Goal: Communication & Community: Answer question/provide support

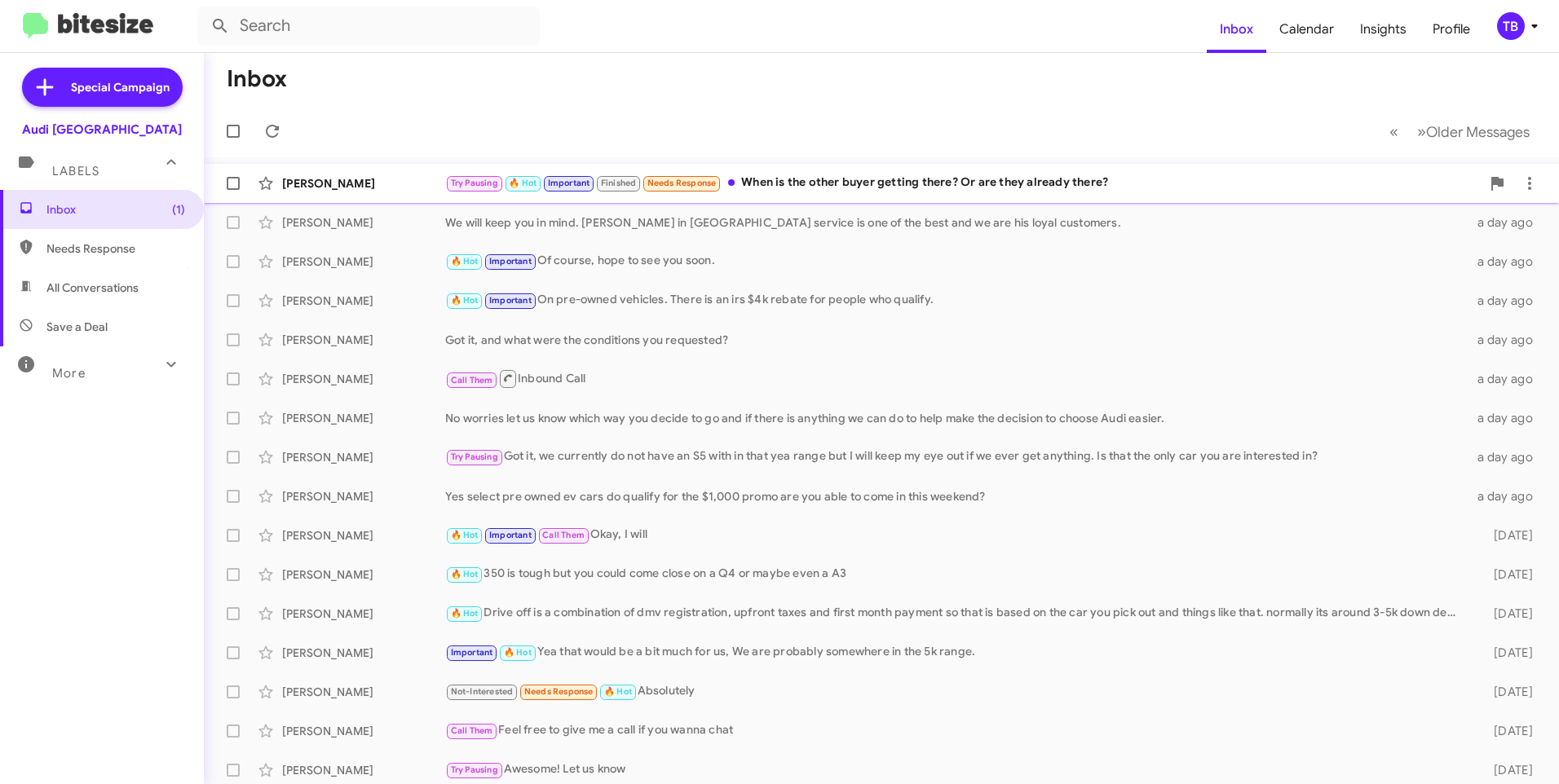
click at [842, 190] on div "Try Pausing 🔥 Hot Important Finished Needs Response When is the other buyer get…" at bounding box center [962, 183] width 1035 height 18
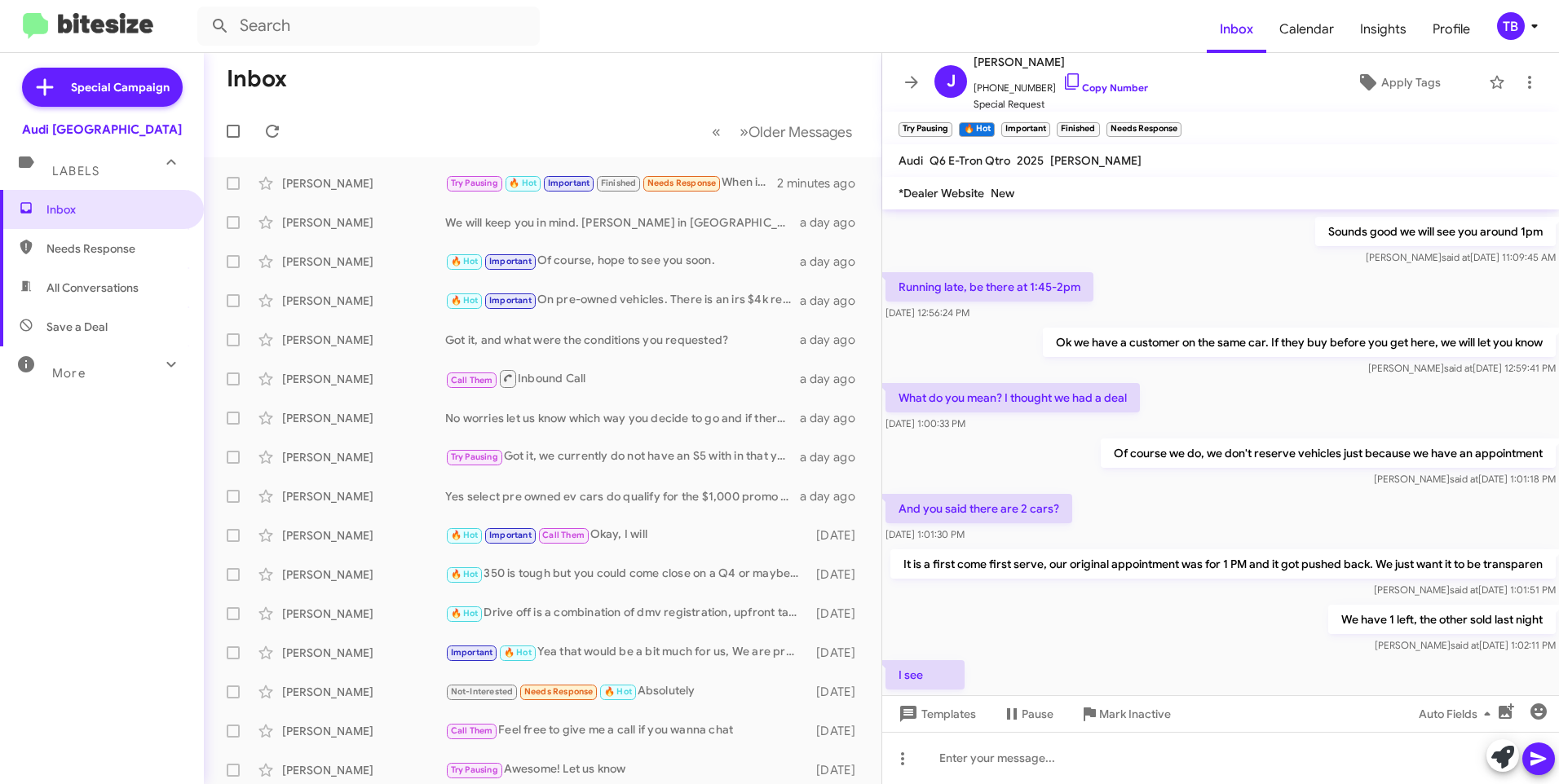
scroll to position [802, 0]
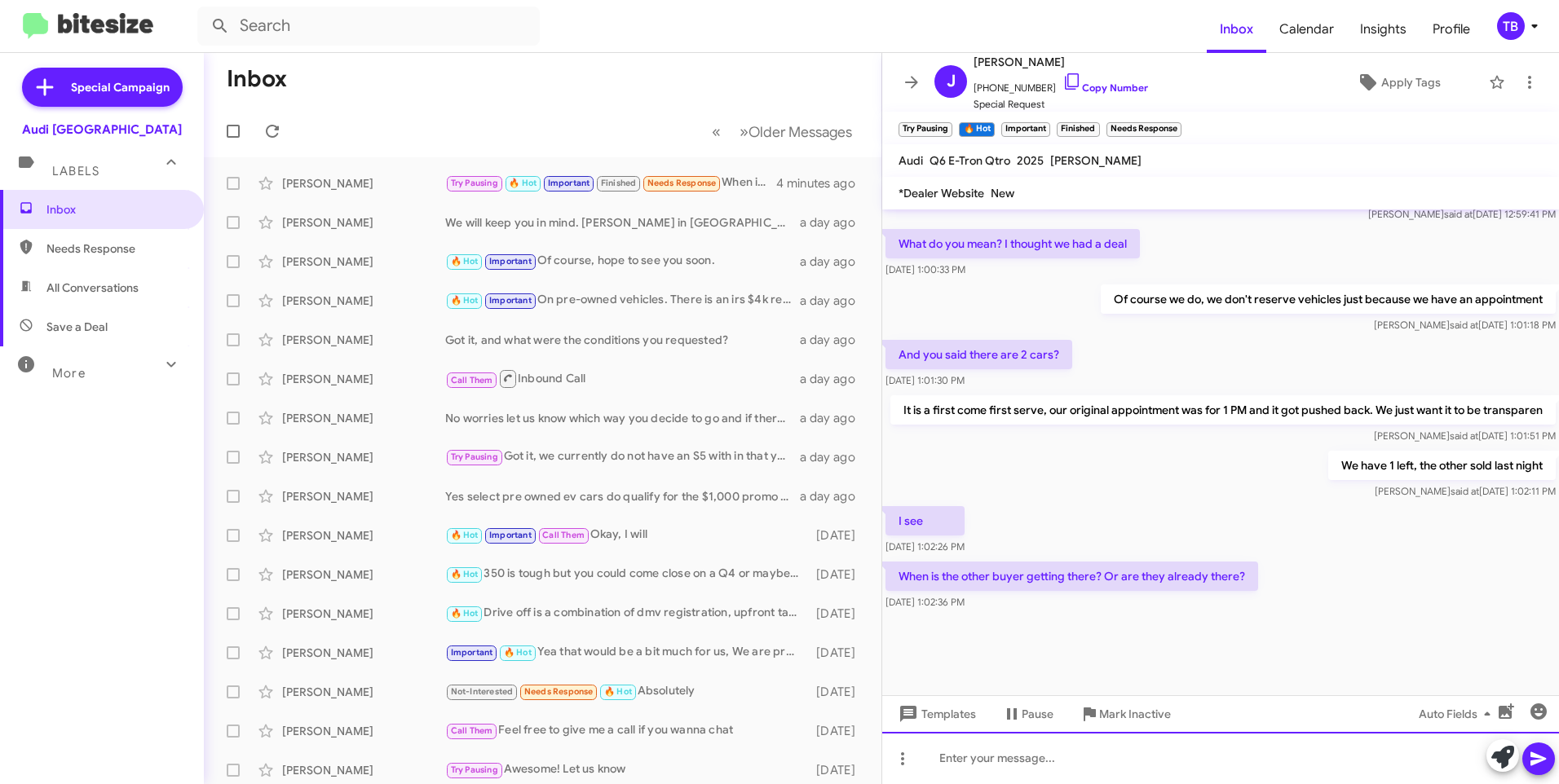
click at [969, 744] on div at bounding box center [1220, 758] width 677 height 52
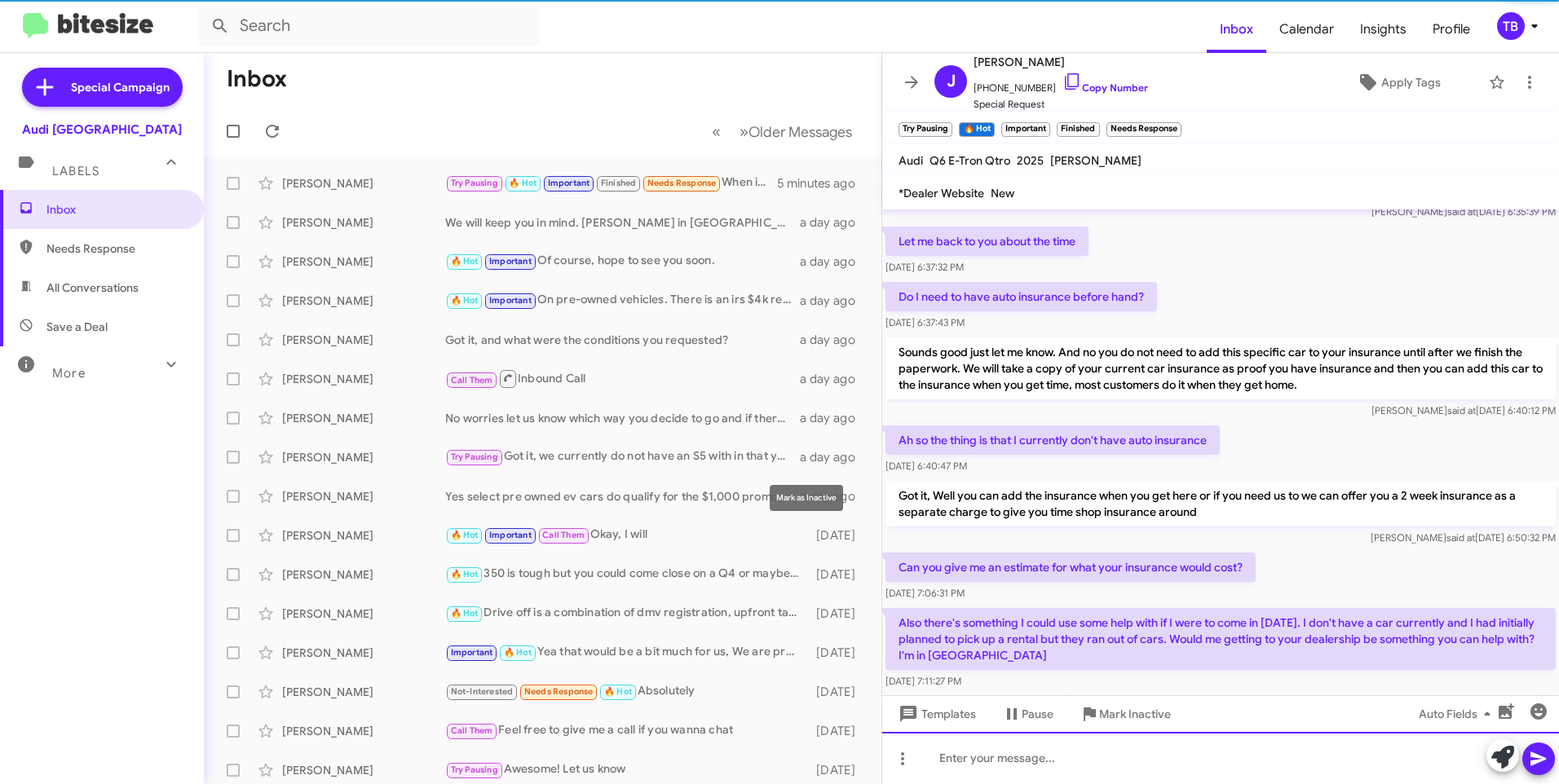
scroll to position [118, 0]
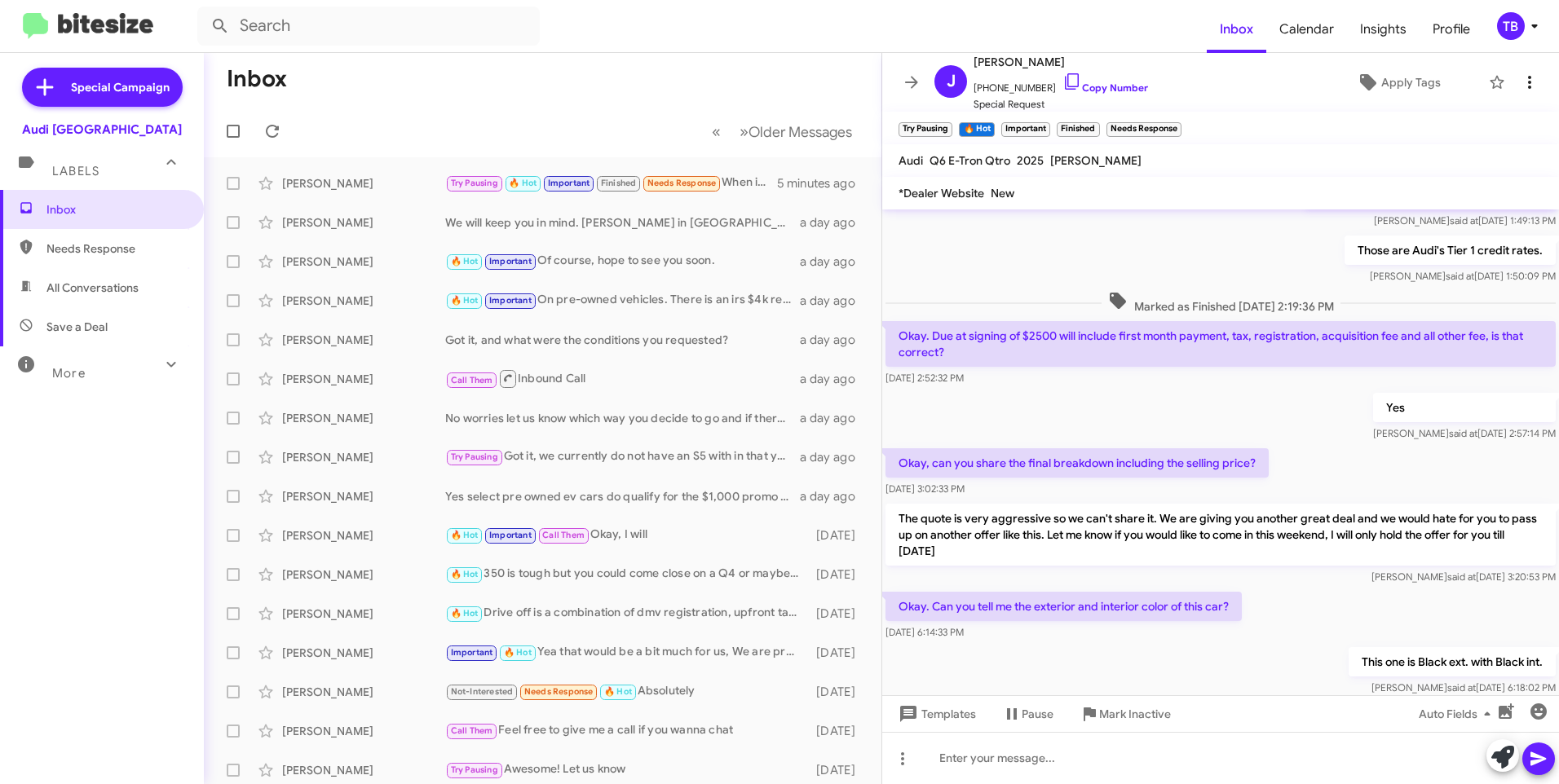
click at [1521, 79] on icon at bounding box center [1529, 82] width 19 height 19
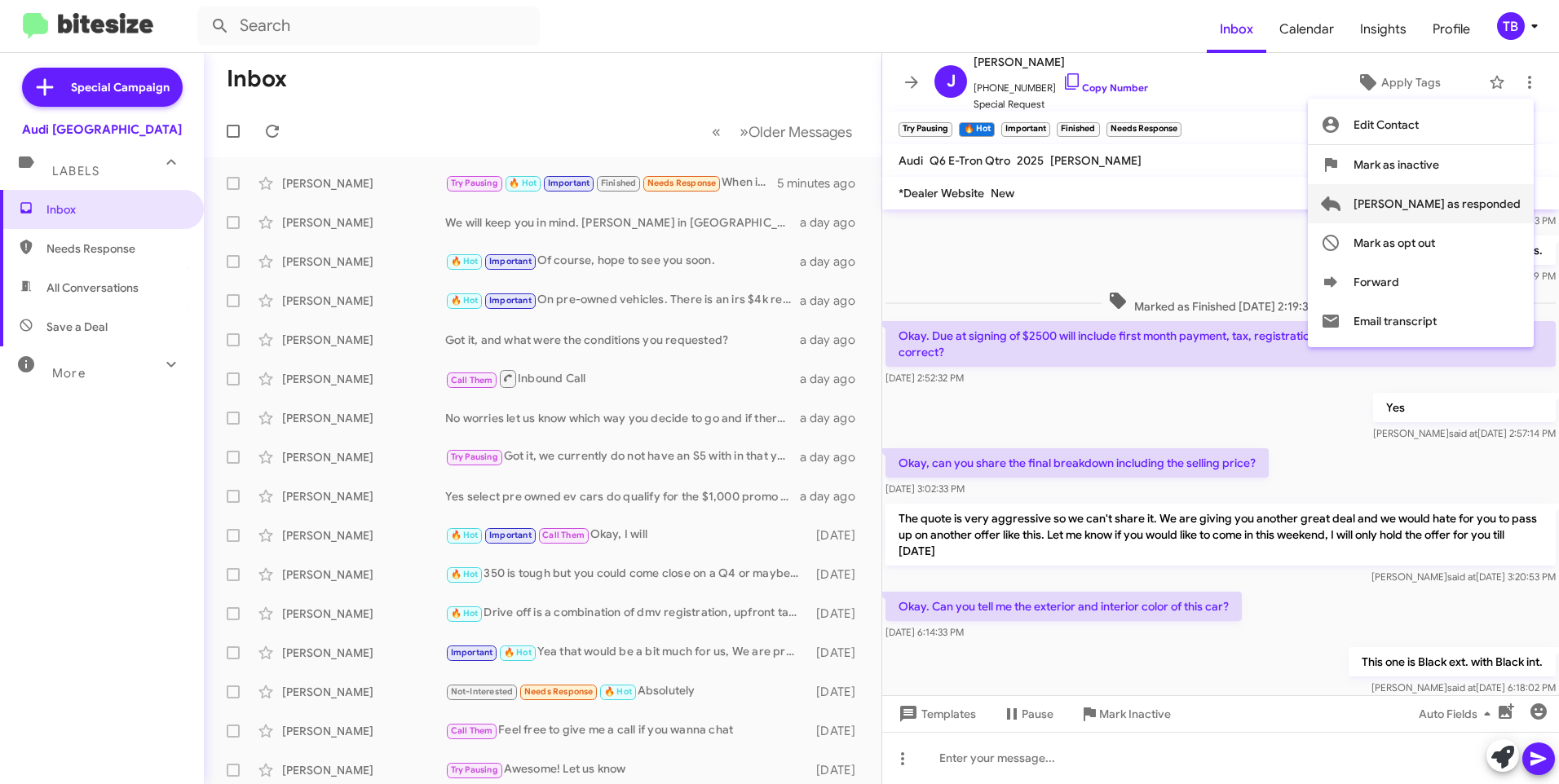
click at [1484, 196] on span "Mark as responded" at bounding box center [1437, 203] width 167 height 39
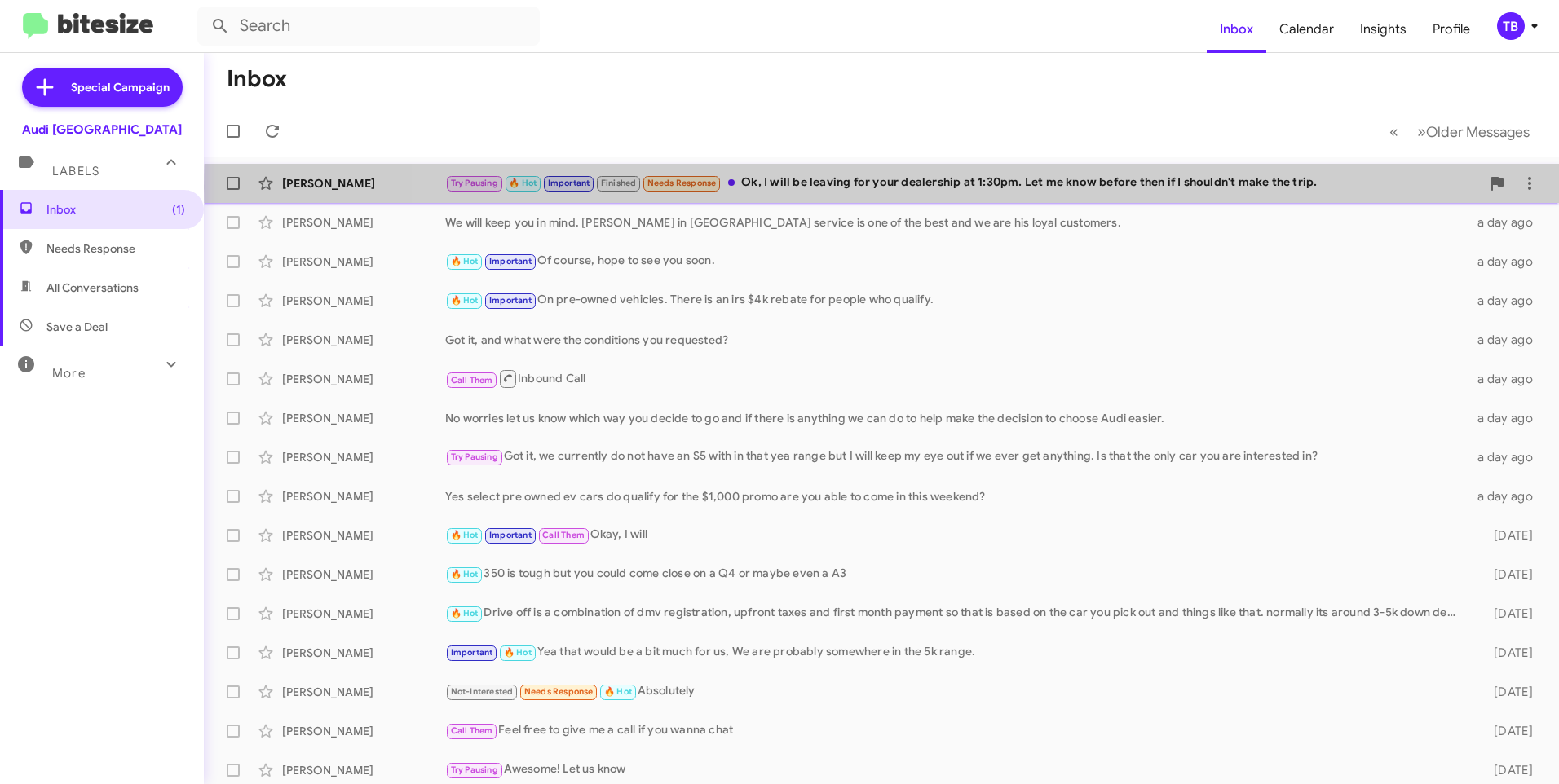
click at [989, 187] on div "Try Pausing 🔥 Hot Important Finished Needs Response Ok, I will be leaving for y…" at bounding box center [962, 183] width 1035 height 18
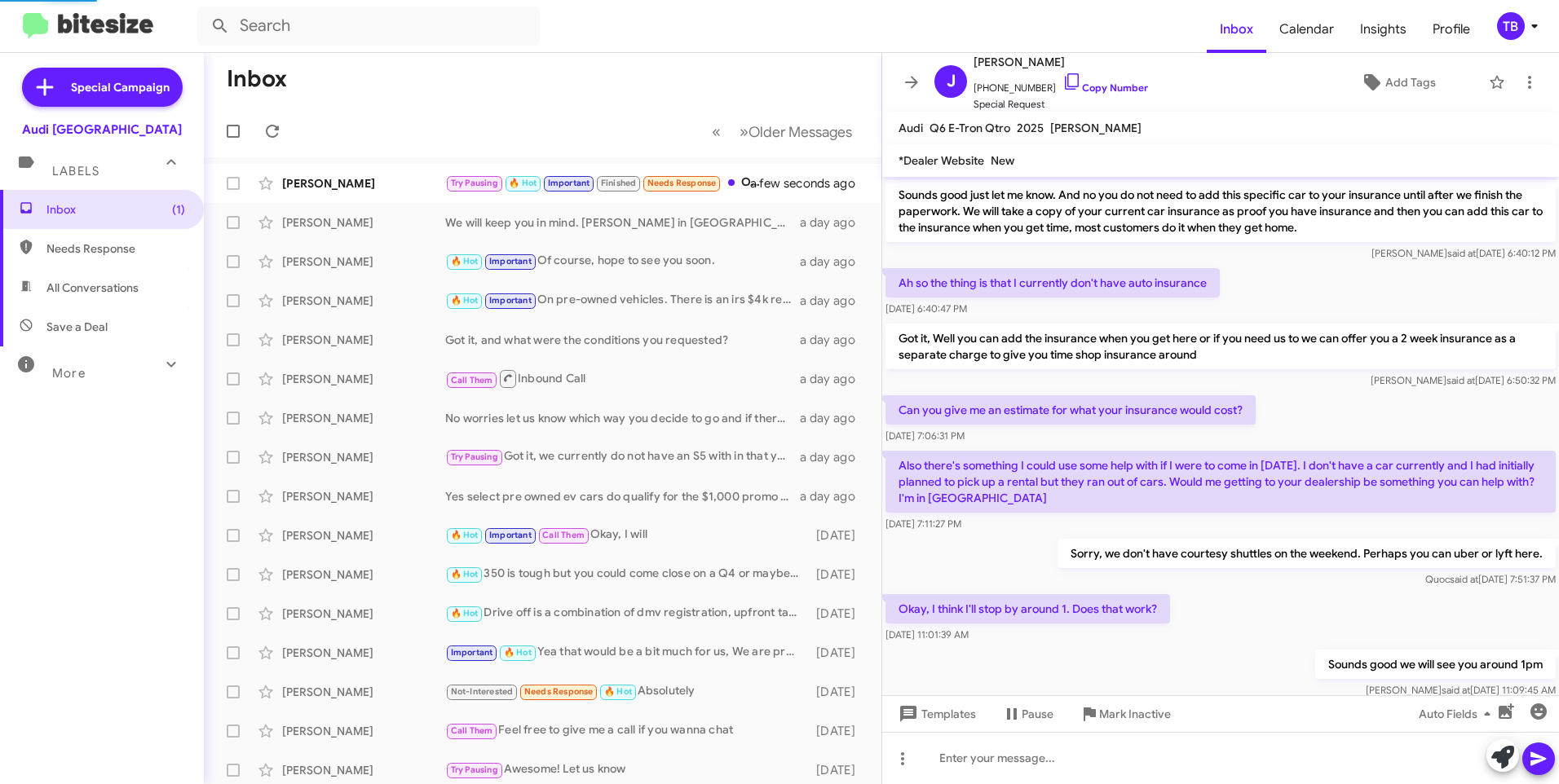
scroll to position [770, 0]
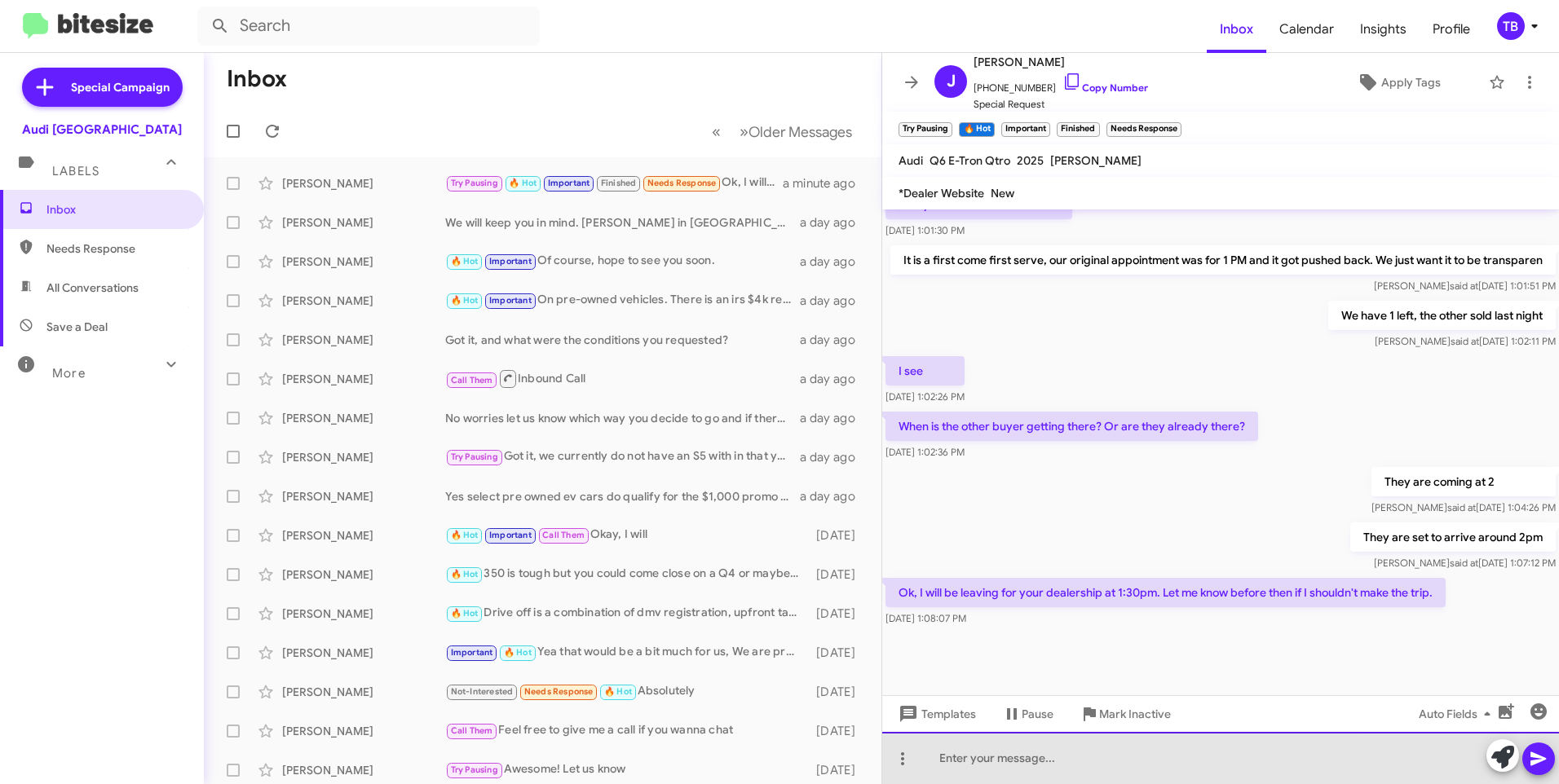
click at [1046, 771] on div at bounding box center [1220, 758] width 677 height 52
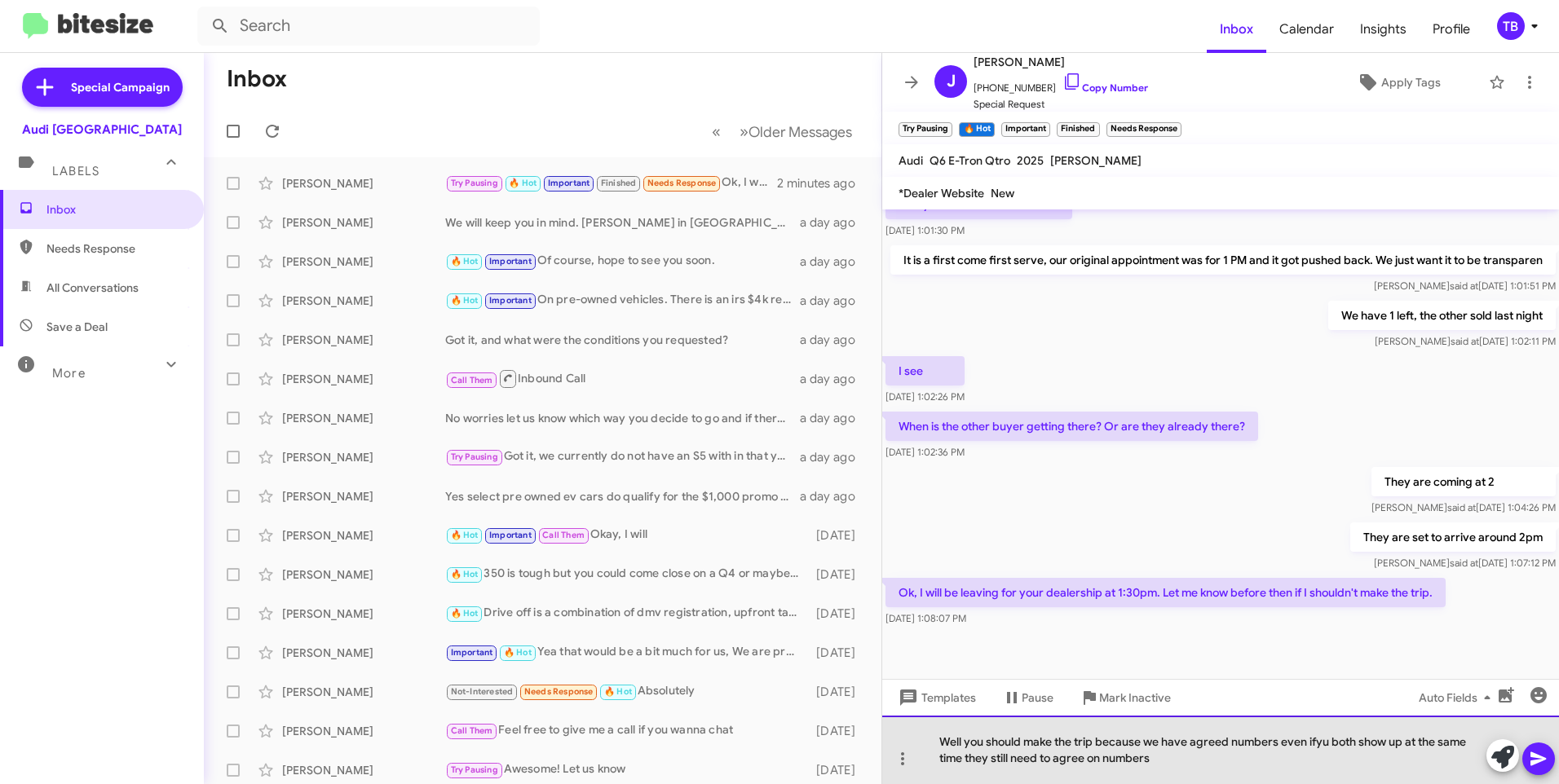
click at [1319, 748] on div "Well you should make the trip because we have agreed numbers even ifyu both sho…" at bounding box center [1220, 751] width 677 height 69
click at [1328, 744] on div "Well you should make the trip because we have agreed numbers even if yu both sh…" at bounding box center [1220, 751] width 677 height 69
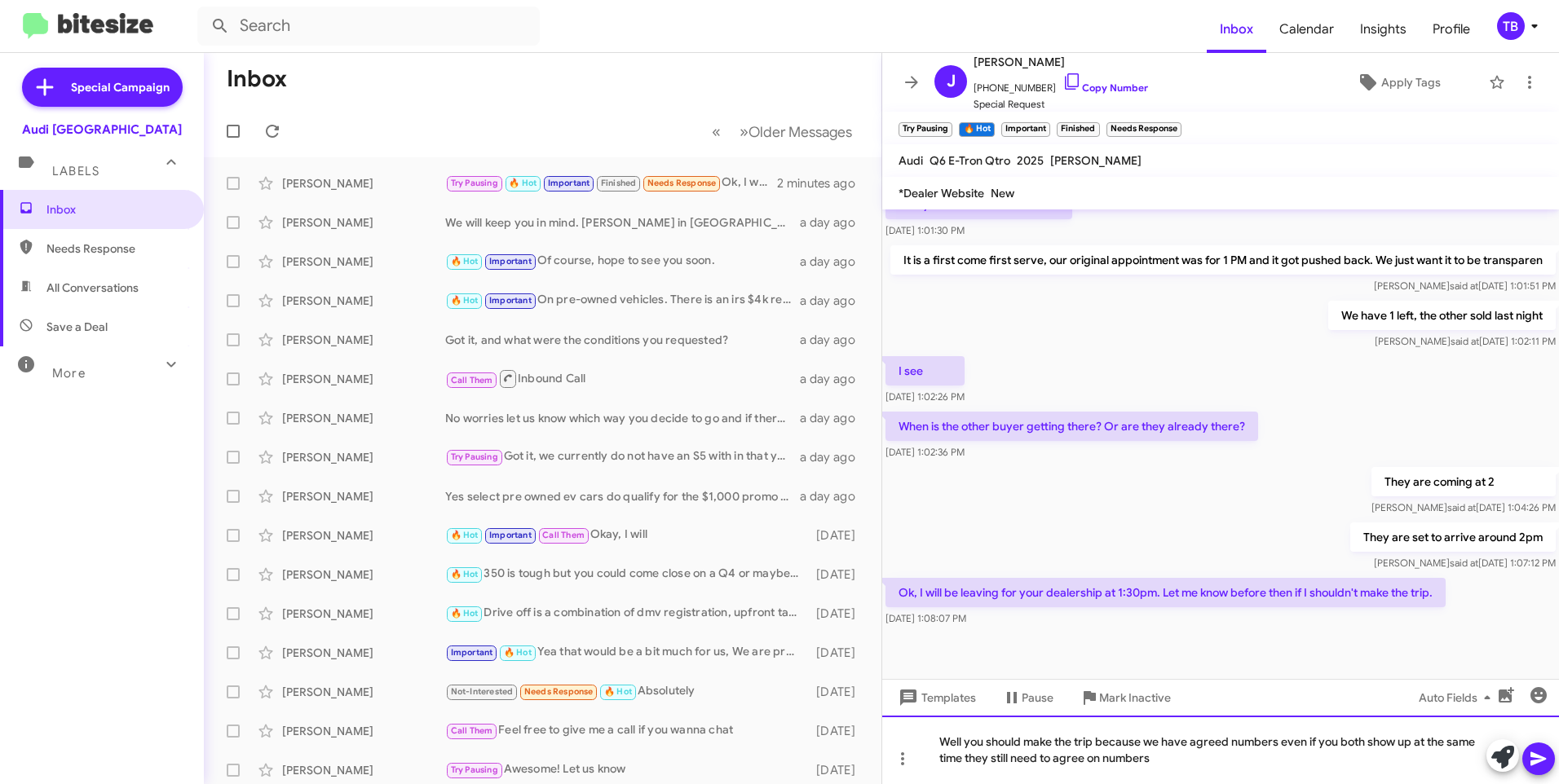
click at [1188, 758] on div "Well you should make the trip because we have agreed numbers even if you both s…" at bounding box center [1220, 751] width 677 height 69
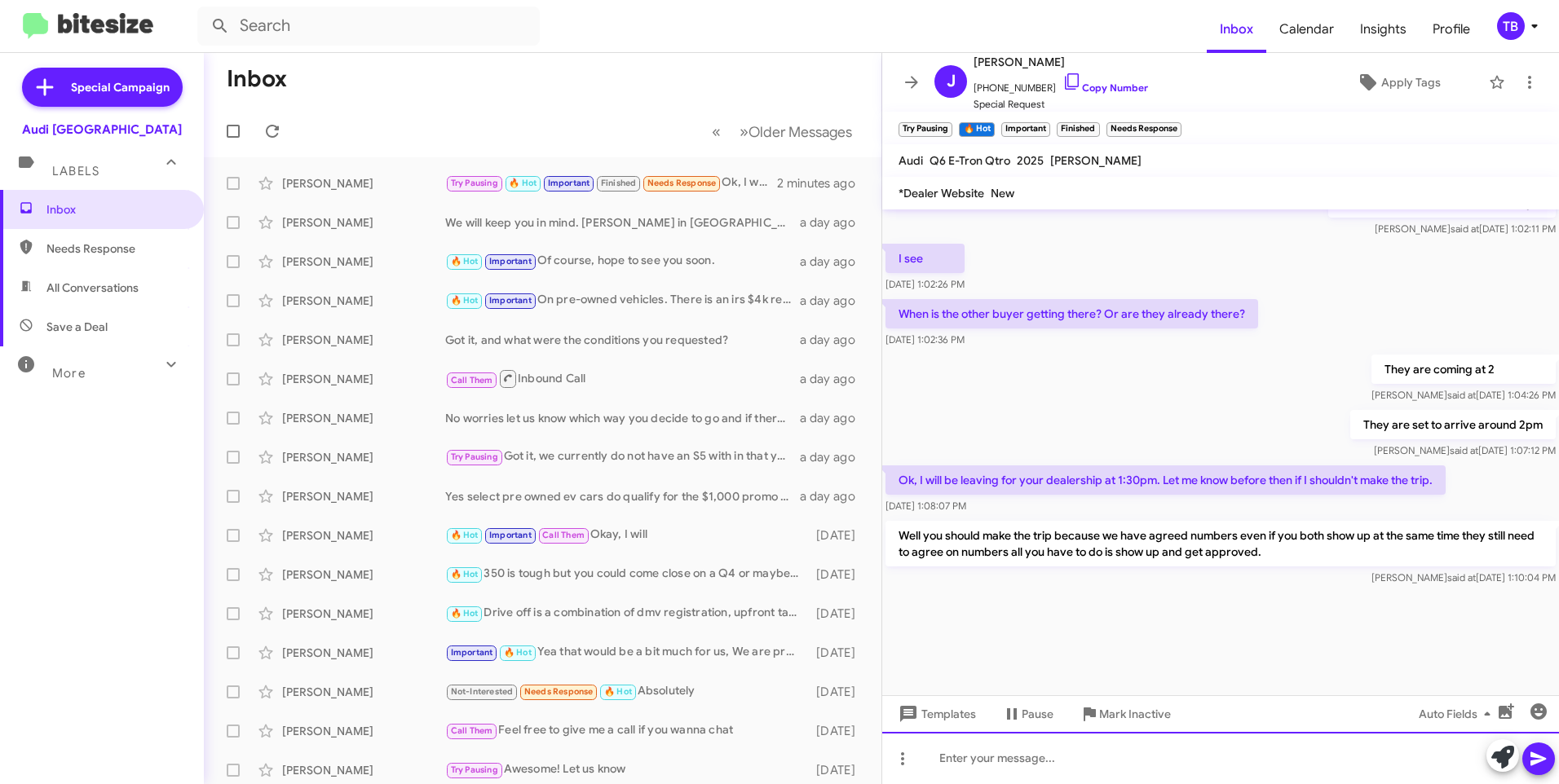
scroll to position [2363, 0]
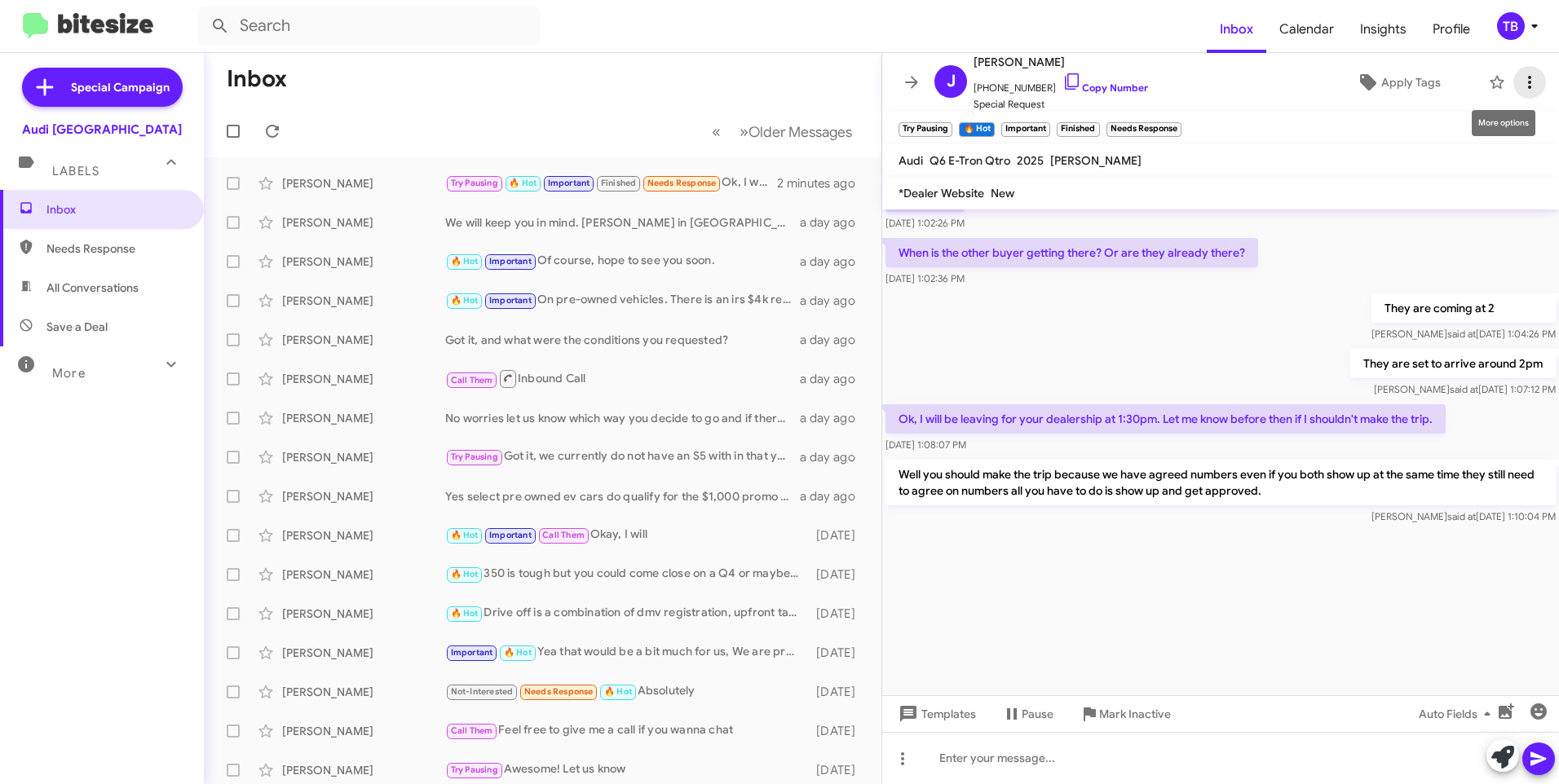
click at [1528, 81] on icon at bounding box center [1530, 83] width 3 height 13
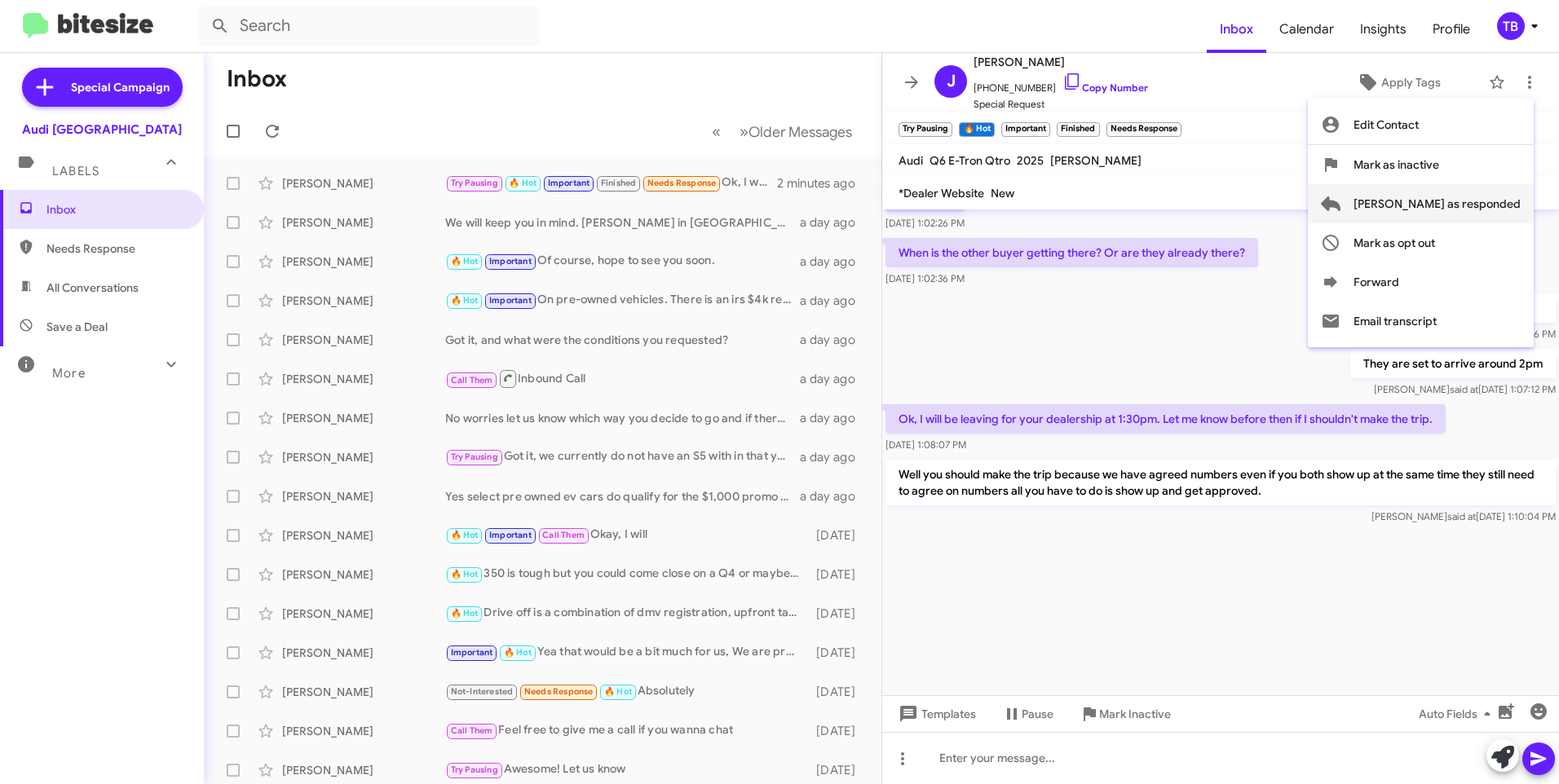
click at [1487, 202] on span "Mark as responded" at bounding box center [1437, 203] width 167 height 39
